Goal: Find specific page/section: Find specific page/section

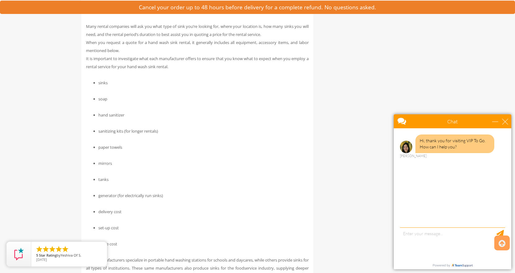
scroll to position [1455, 0]
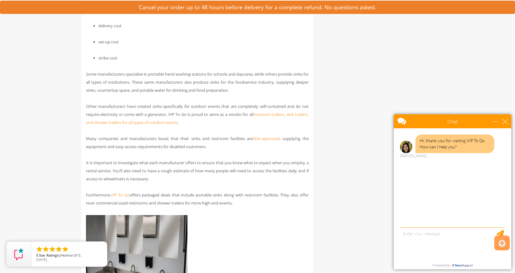
drag, startPoint x: 508, startPoint y: 120, endPoint x: 508, endPoint y: 126, distance: 6.0
click at [508, 121] on div "Chat" at bounding box center [453, 121] width 118 height 14
click at [504, 119] on div "close" at bounding box center [505, 121] width 6 height 6
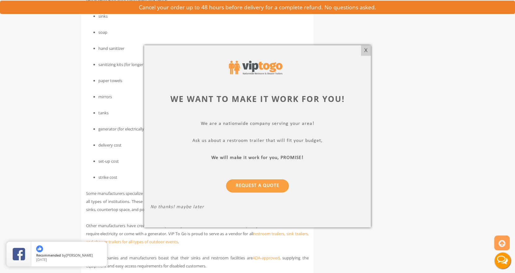
scroll to position [1207, 0]
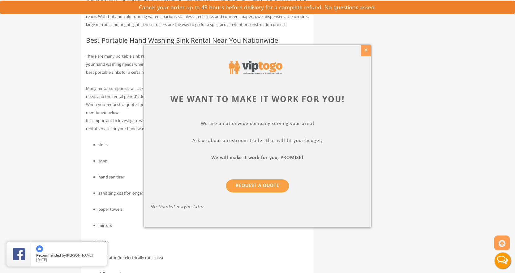
click at [370, 53] on div "X" at bounding box center [366, 50] width 10 height 11
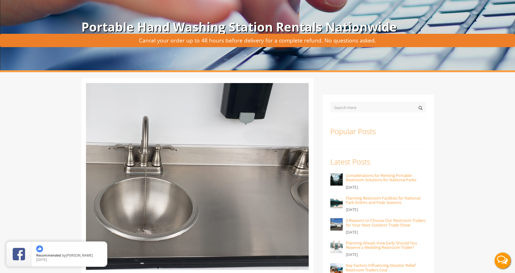
scroll to position [0, 0]
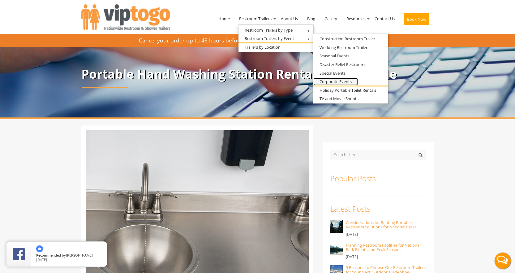
click at [348, 81] on link "Corporate Events" at bounding box center [335, 82] width 45 height 8
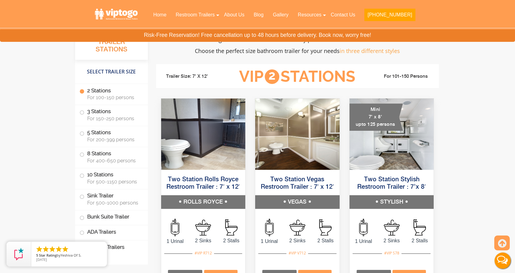
scroll to position [433, 0]
